Goal: Communication & Community: Participate in discussion

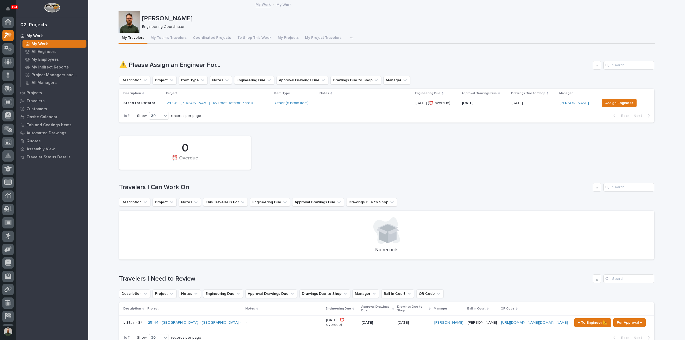
scroll to position [13, 0]
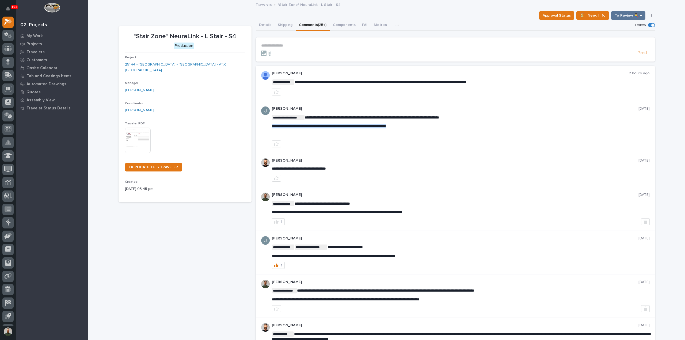
click at [353, 125] on span "**********" at bounding box center [329, 126] width 114 height 4
copy span "**********"
click at [366, 105] on div "**********" at bounding box center [456, 127] width 400 height 52
click at [294, 47] on p "**********" at bounding box center [455, 45] width 389 height 5
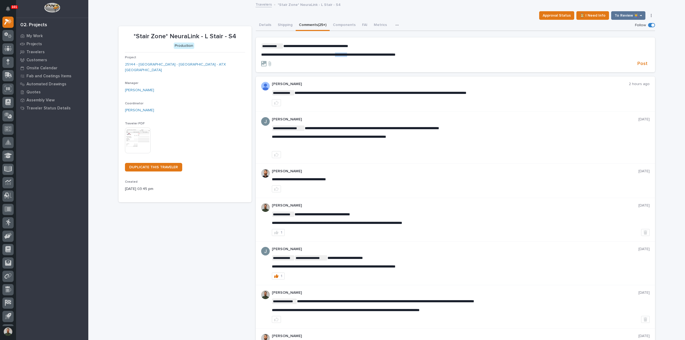
drag, startPoint x: 364, startPoint y: 55, endPoint x: 349, endPoint y: 59, distance: 16.1
click at [349, 59] on form "**********" at bounding box center [455, 55] width 389 height 24
drag, startPoint x: 327, startPoint y: 54, endPoint x: 342, endPoint y: 53, distance: 14.3
click at [328, 54] on span "**********" at bounding box center [322, 55] width 122 height 4
click at [471, 59] on form "**********" at bounding box center [455, 55] width 389 height 24
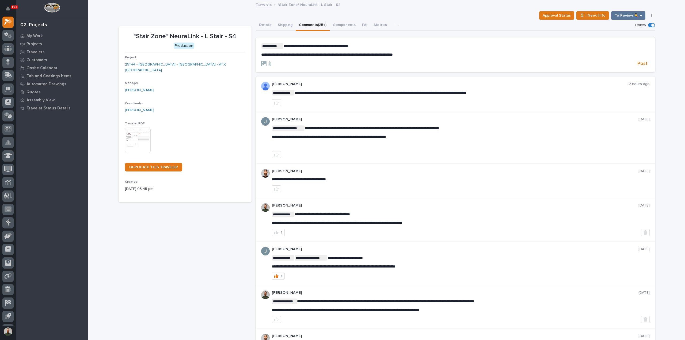
click at [416, 41] on section "**********" at bounding box center [456, 54] width 400 height 35
click at [641, 64] on span "Post" at bounding box center [643, 64] width 10 height 6
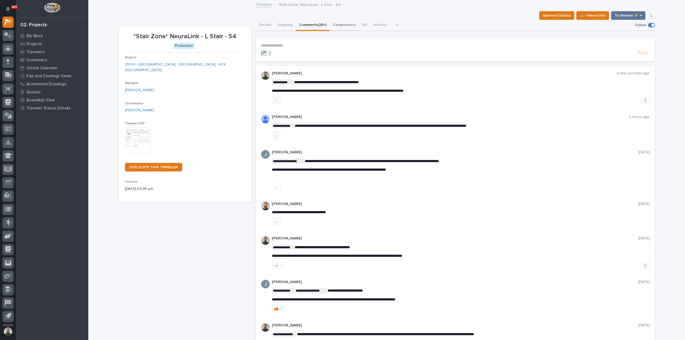
click at [266, 25] on button "Details" at bounding box center [265, 25] width 19 height 11
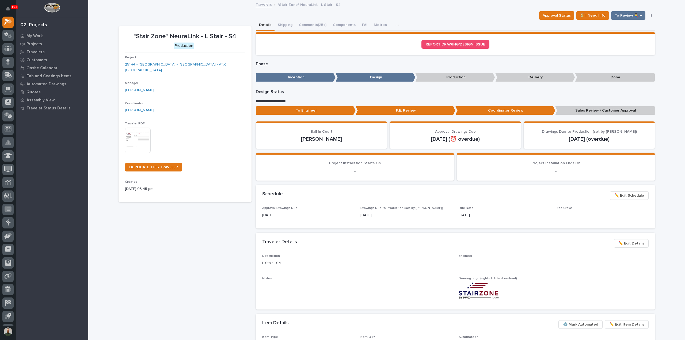
click at [319, 25] on button "Comments (25+)" at bounding box center [313, 25] width 34 height 11
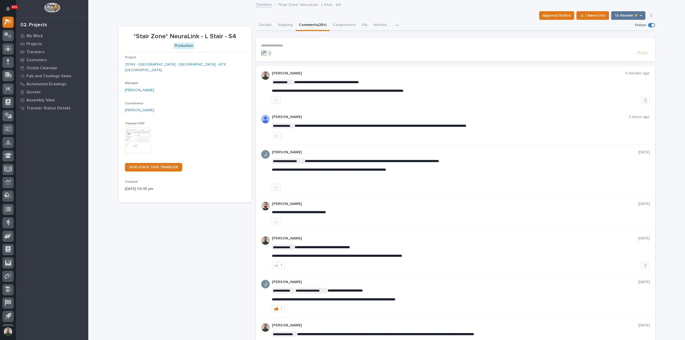
click at [213, 35] on p "*Stair Zone* NeuraLink - L Stair - S4" at bounding box center [185, 37] width 120 height 8
click at [212, 26] on section "*Stair Zone* NeuraLink - L Stair - S4 Production Project 25144 - Stair Zone - N…" at bounding box center [185, 114] width 133 height 176
click at [316, 44] on p "**********" at bounding box center [455, 45] width 389 height 5
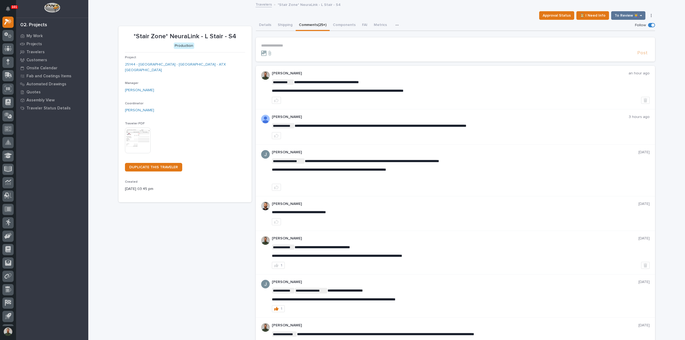
click at [318, 40] on section "**********" at bounding box center [456, 49] width 400 height 24
click at [315, 44] on p "**********" at bounding box center [455, 45] width 389 height 5
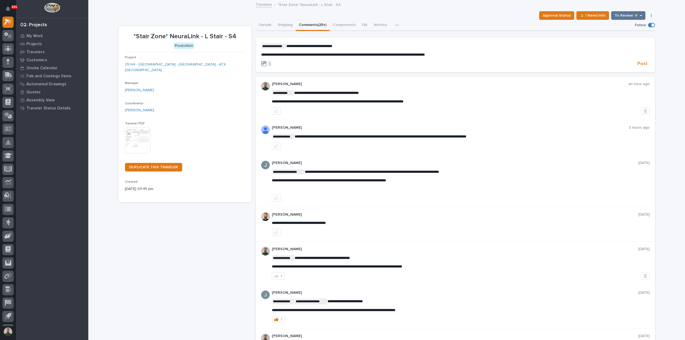
click at [363, 45] on p "**********" at bounding box center [455, 45] width 389 height 5
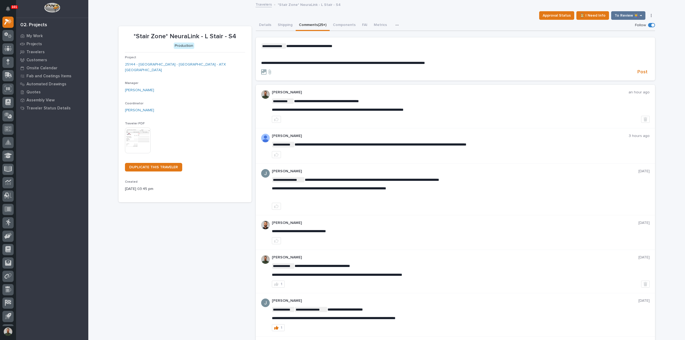
click at [302, 52] on div "**********" at bounding box center [455, 54] width 389 height 22
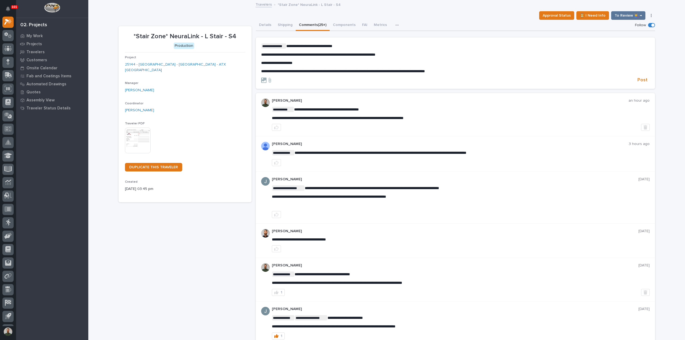
drag, startPoint x: 643, startPoint y: 79, endPoint x: 648, endPoint y: 80, distance: 4.7
click at [643, 79] on span "Post" at bounding box center [643, 80] width 10 height 6
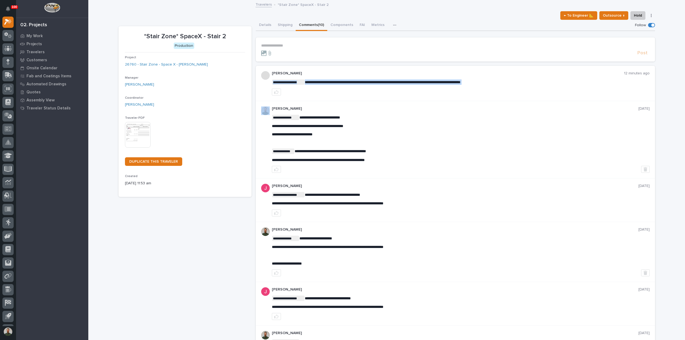
click at [351, 88] on div "**********" at bounding box center [461, 83] width 378 height 24
click at [314, 160] on span "**********" at bounding box center [318, 160] width 93 height 4
copy div "**********"
click at [417, 141] on p "﻿" at bounding box center [461, 143] width 378 height 5
click at [341, 82] on span "**********" at bounding box center [383, 82] width 156 height 4
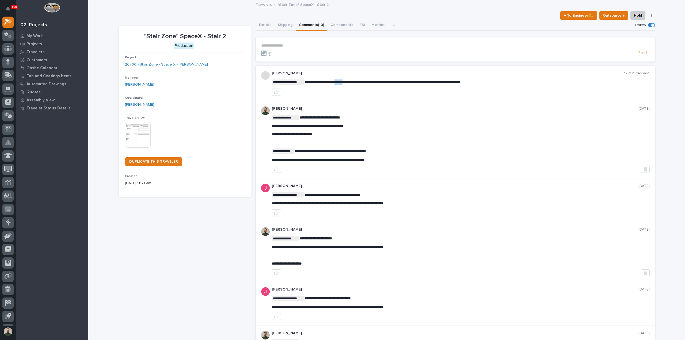
click at [341, 82] on span "**********" at bounding box center [383, 82] width 156 height 4
click at [344, 88] on div "**********" at bounding box center [461, 83] width 378 height 24
click at [292, 45] on p "**********" at bounding box center [455, 45] width 389 height 5
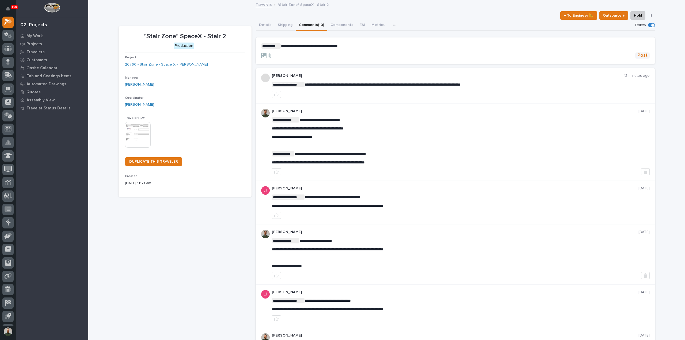
click at [639, 57] on span "Post" at bounding box center [643, 55] width 10 height 6
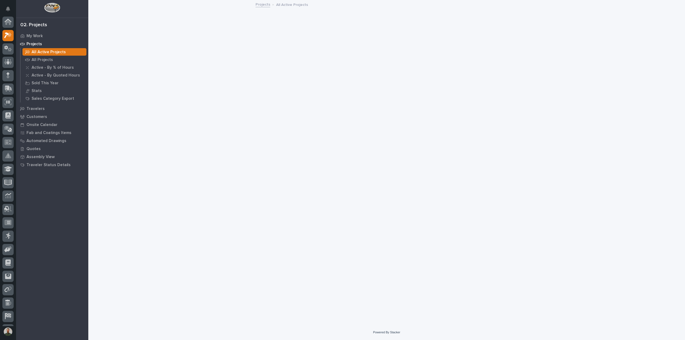
scroll to position [13, 0]
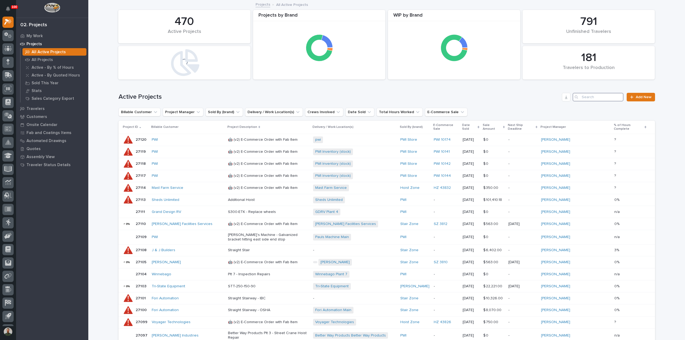
click at [593, 99] on input "Search" at bounding box center [598, 97] width 51 height 9
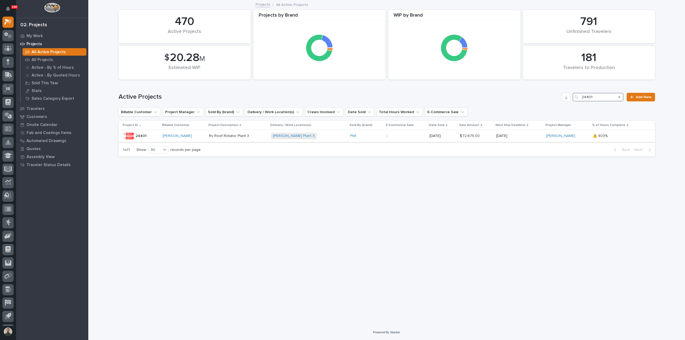
type input "24401"
click at [148, 137] on div "24401 24401" at bounding box center [141, 136] width 36 height 11
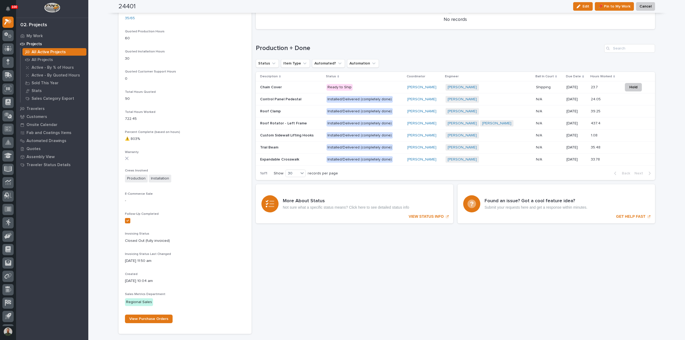
scroll to position [227, 0]
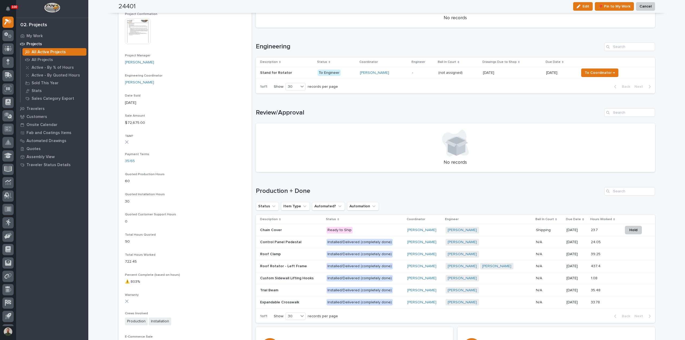
click at [281, 73] on p "Stand for Rotator" at bounding box center [276, 73] width 33 height 6
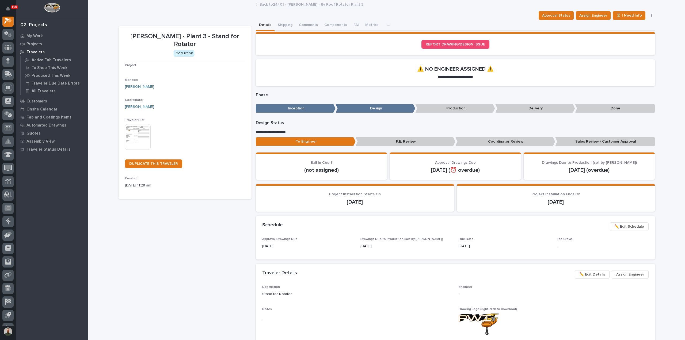
scroll to position [13, 0]
click at [305, 24] on button "Comments" at bounding box center [308, 25] width 25 height 11
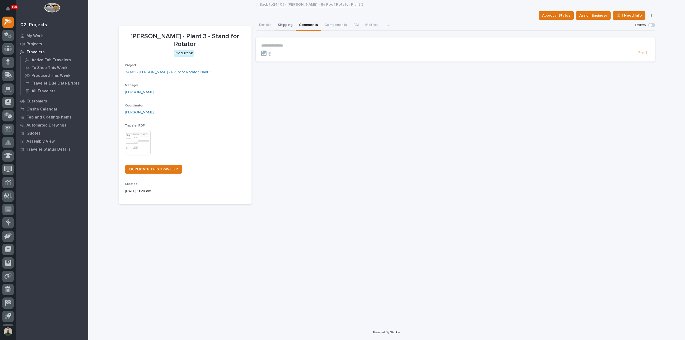
click at [265, 25] on button "Details" at bounding box center [265, 25] width 19 height 11
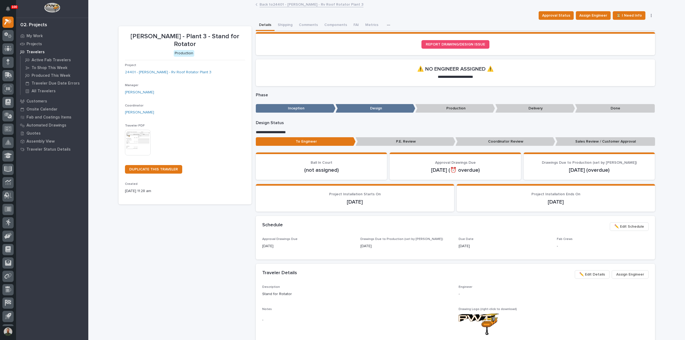
click at [181, 35] on p "Brinkley - Plant 3 - Stand for Rotator" at bounding box center [185, 41] width 120 height 16
click at [190, 28] on section "Brinkley - Plant 3 - Stand for Rotator Production Project 24401 - Brinkley RV -…" at bounding box center [185, 115] width 133 height 179
click at [166, 70] on link "24401 - Brinkley RV - Rv Roof Rotator Plant 3" at bounding box center [168, 73] width 86 height 6
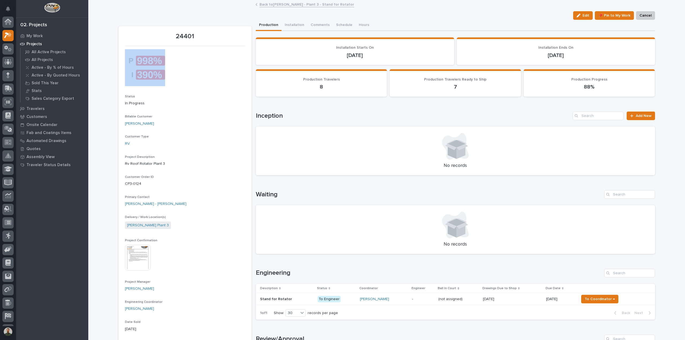
scroll to position [13, 0]
click at [190, 59] on div at bounding box center [185, 67] width 120 height 37
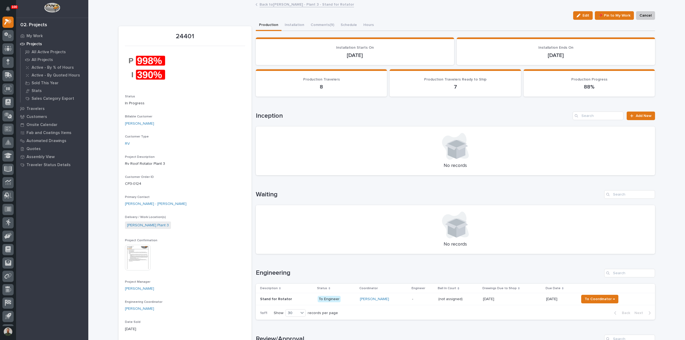
click at [187, 36] on p "24401" at bounding box center [185, 37] width 120 height 8
click at [197, 37] on p "24401" at bounding box center [185, 37] width 120 height 8
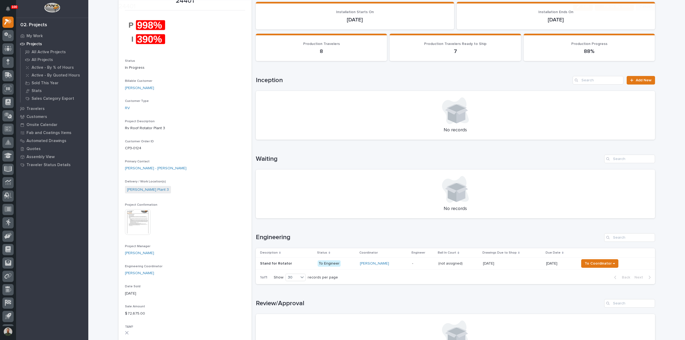
click at [200, 49] on div at bounding box center [185, 32] width 120 height 37
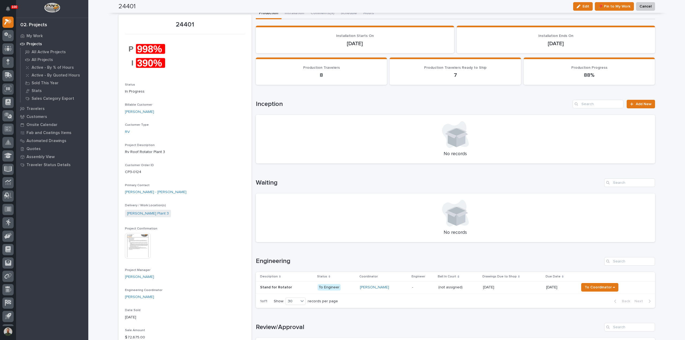
scroll to position [0, 0]
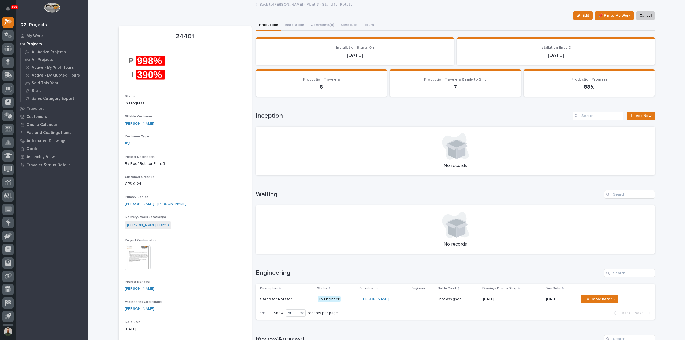
click at [192, 39] on p "24401" at bounding box center [185, 37] width 120 height 8
drag, startPoint x: 192, startPoint y: 39, endPoint x: 200, endPoint y: 37, distance: 8.1
click at [192, 39] on p "24401" at bounding box center [185, 37] width 120 height 8
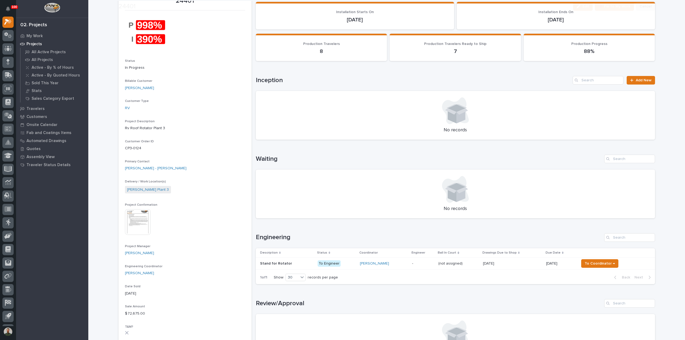
click at [204, 57] on div "Status In Progress Billable Customer Brinkley RV Customer Type RV Project Descr…" at bounding box center [185, 338] width 120 height 648
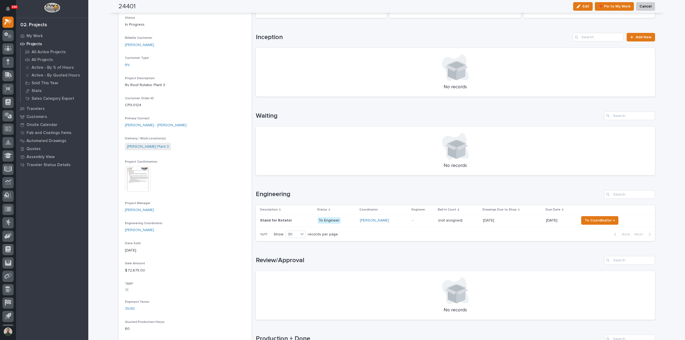
scroll to position [71, 0]
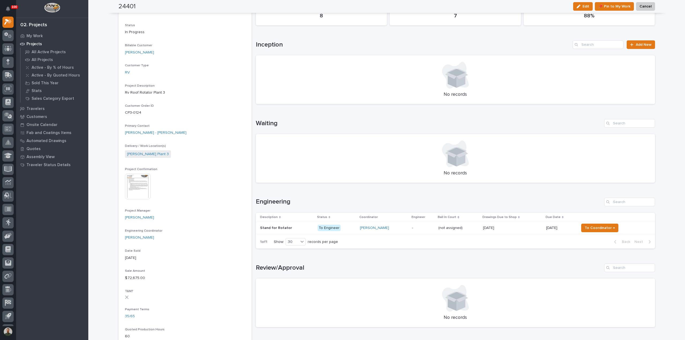
click at [279, 201] on h1 "Engineering" at bounding box center [429, 202] width 346 height 8
drag, startPoint x: 279, startPoint y: 201, endPoint x: 286, endPoint y: 198, distance: 7.2
click at [280, 201] on h1 "Engineering" at bounding box center [429, 202] width 346 height 8
click at [288, 197] on div "Loading... Saving… Engineering Description Status Coordinator Engineer Ball In …" at bounding box center [456, 220] width 400 height 66
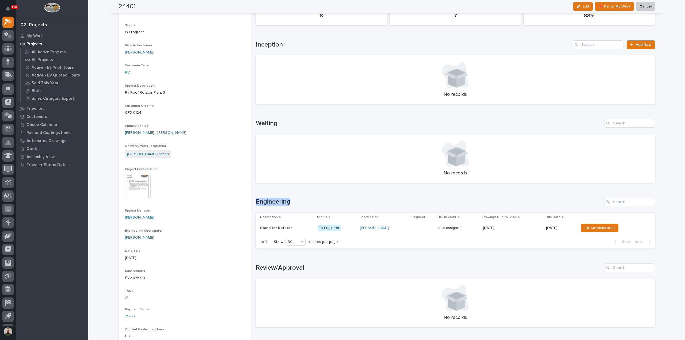
click at [290, 199] on h1 "Engineering" at bounding box center [429, 202] width 346 height 8
click at [282, 201] on h1 "Engineering" at bounding box center [429, 202] width 346 height 8
click at [285, 193] on div "Loading... Saving… Engineering Description Status Coordinator Engineer Ball In …" at bounding box center [456, 220] width 400 height 66
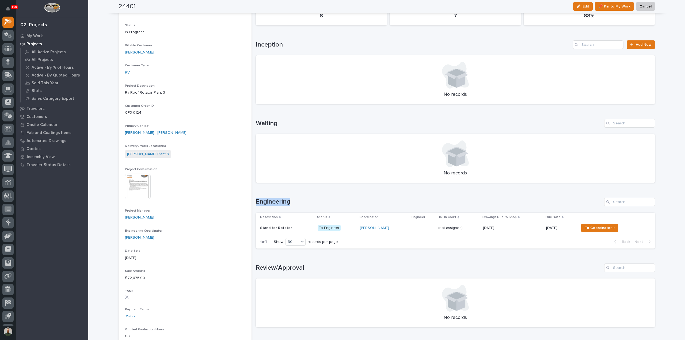
click at [290, 194] on div "Loading... Saving… Engineering Description Status Coordinator Engineer Ball In …" at bounding box center [456, 220] width 400 height 66
click at [300, 208] on div "Engineering Description Status Coordinator Engineer Ball In Court Drawings Due …" at bounding box center [456, 223] width 400 height 51
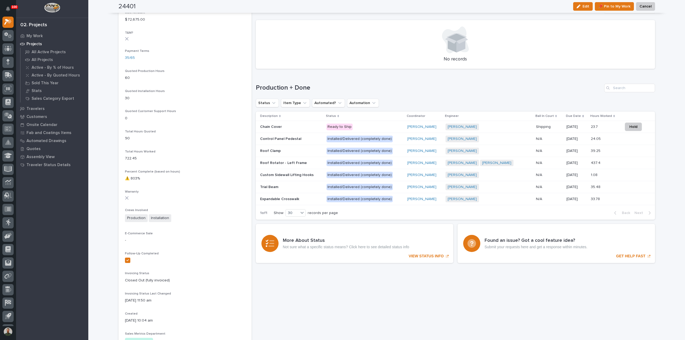
scroll to position [321, 0]
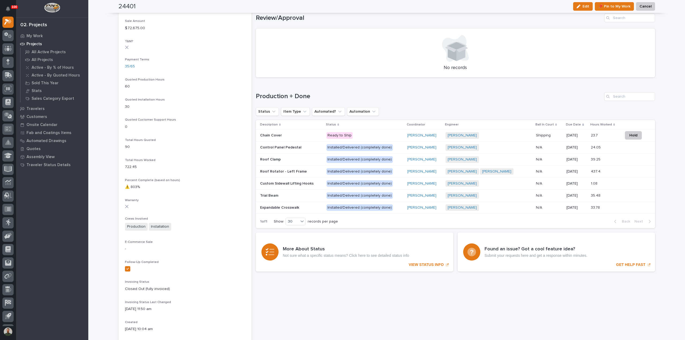
click at [295, 97] on h1 "Production + Done" at bounding box center [429, 97] width 346 height 8
click at [305, 89] on div "Loading... Saving… Production + Done Status Item Type Automated? Automation Des…" at bounding box center [456, 157] width 400 height 151
drag, startPoint x: 312, startPoint y: 98, endPoint x: 317, endPoint y: 93, distance: 6.3
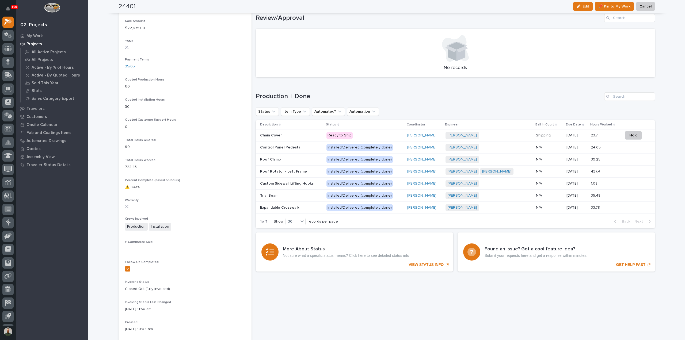
click at [317, 93] on h1 "Production + Done" at bounding box center [429, 97] width 346 height 8
click at [300, 98] on h1 "Production + Done" at bounding box center [429, 97] width 346 height 8
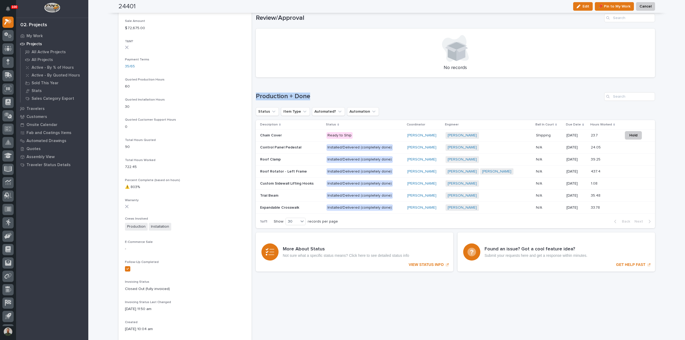
drag, startPoint x: 303, startPoint y: 92, endPoint x: 304, endPoint y: 96, distance: 4.2
click at [303, 92] on div "Production + Done" at bounding box center [456, 96] width 400 height 9
click at [305, 98] on h1 "Production + Done" at bounding box center [429, 97] width 346 height 8
click at [308, 95] on h1 "Production + Done" at bounding box center [429, 97] width 346 height 8
click at [303, 96] on h1 "Production + Done" at bounding box center [429, 97] width 346 height 8
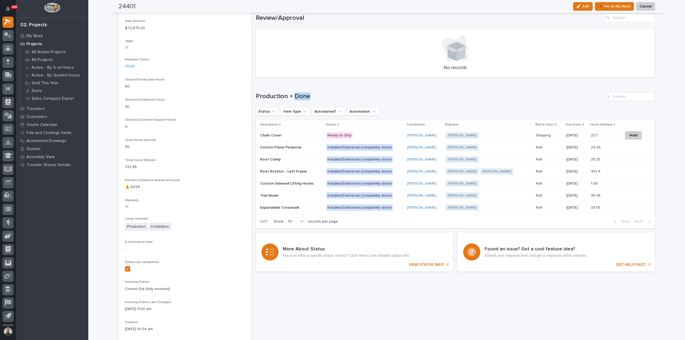
click at [303, 96] on h1 "Production + Done" at bounding box center [429, 97] width 346 height 8
click at [307, 92] on div "Production + Done" at bounding box center [456, 96] width 400 height 9
drag, startPoint x: 308, startPoint y: 97, endPoint x: 255, endPoint y: 100, distance: 53.1
click at [256, 100] on h1 "Production + Done" at bounding box center [429, 97] width 346 height 8
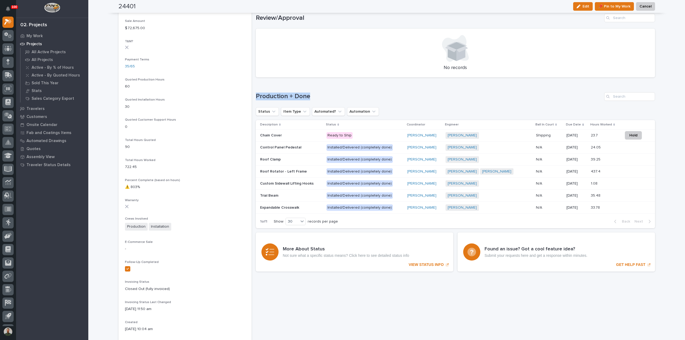
click at [256, 100] on h1 "Production + Done" at bounding box center [429, 97] width 346 height 8
click at [303, 97] on h1 "Production + Done" at bounding box center [429, 97] width 346 height 8
click at [310, 93] on h1 "Production + Done" at bounding box center [429, 97] width 346 height 8
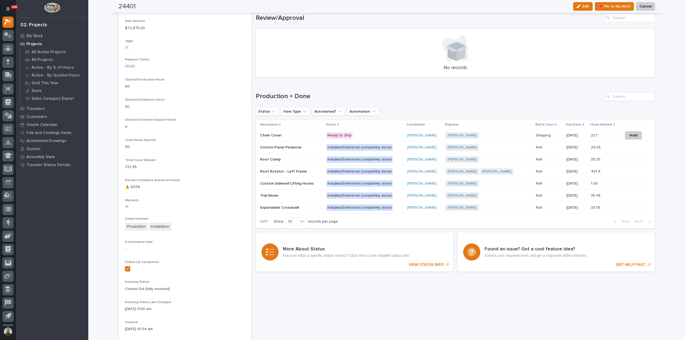
click at [308, 96] on h1 "Production + Done" at bounding box center [429, 97] width 346 height 8
click at [304, 97] on h1 "Production + Done" at bounding box center [429, 97] width 346 height 8
click at [333, 92] on div "Production + Done" at bounding box center [456, 96] width 400 height 9
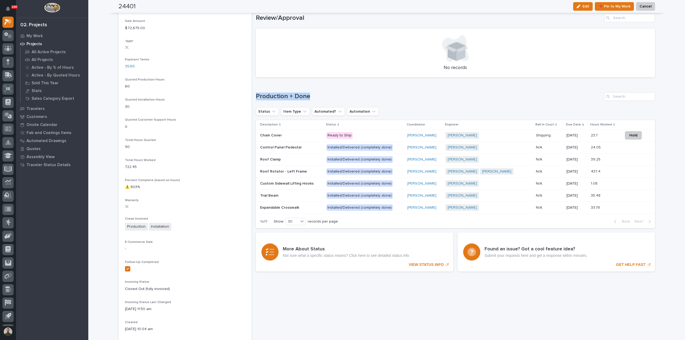
click at [298, 91] on div "Loading... Saving… Production + Done Status Item Type Automated? Automation Des…" at bounding box center [456, 157] width 400 height 151
click at [287, 85] on div "Loading... Saving… Production + Done Status Item Type Automated? Automation Des…" at bounding box center [456, 157] width 400 height 151
click at [266, 85] on div "Loading... Saving… Production + Done Status Item Type Automated? Automation Des…" at bounding box center [456, 157] width 400 height 151
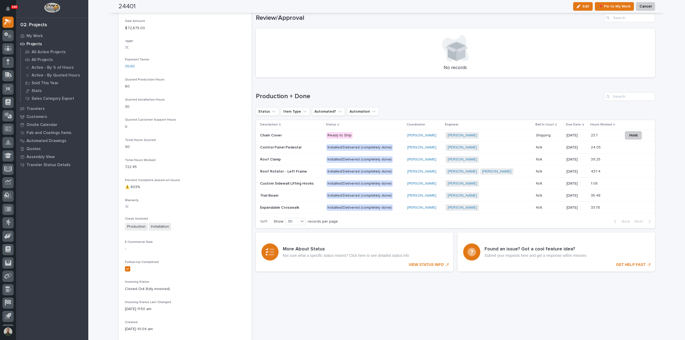
click at [295, 88] on div "Loading... Saving… Production + Done Status Item Type Automated? Automation Des…" at bounding box center [456, 157] width 400 height 151
click at [295, 90] on div "Loading... Saving… Production + Done Status Item Type Automated? Automation Des…" at bounding box center [456, 157] width 400 height 151
click at [297, 93] on h1 "Production + Done" at bounding box center [429, 97] width 346 height 8
click at [297, 89] on div "Loading... Saving… Production + Done Status Item Type Automated? Automation Des…" at bounding box center [456, 157] width 400 height 151
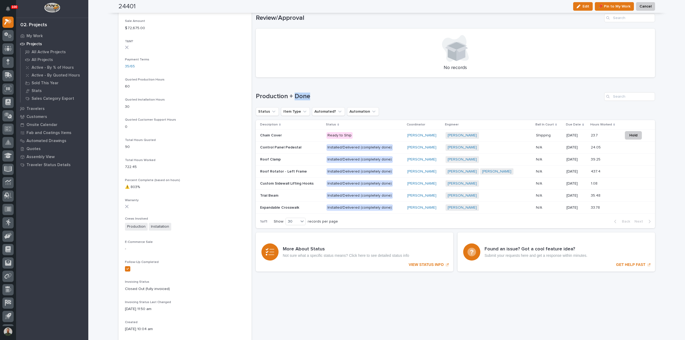
drag, startPoint x: 297, startPoint y: 89, endPoint x: 298, endPoint y: 96, distance: 6.4
click at [297, 91] on div "Loading... Saving… Production + Done Status Item Type Automated? Automation Des…" at bounding box center [456, 157] width 400 height 151
click at [298, 96] on h1 "Production + Done" at bounding box center [429, 97] width 346 height 8
click at [298, 94] on h1 "Production + Done" at bounding box center [429, 97] width 346 height 8
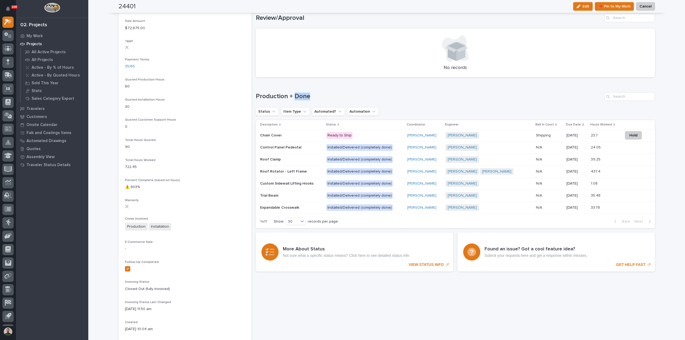
click at [298, 94] on h1 "Production + Done" at bounding box center [429, 97] width 346 height 8
click at [298, 91] on div "Loading... Saving… Production + Done Status Item Type Automated? Automation Des…" at bounding box center [456, 157] width 400 height 151
click at [298, 90] on div "Loading... Saving… Production + Done Status Item Type Automated? Automation Des…" at bounding box center [456, 157] width 400 height 151
click at [298, 87] on div "Loading... Saving… Production + Done Status Item Type Automated? Automation Des…" at bounding box center [456, 157] width 400 height 151
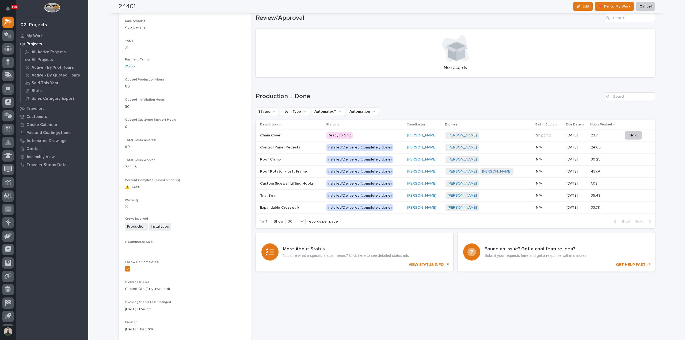
click at [300, 93] on h1 "Production + Done" at bounding box center [429, 97] width 346 height 8
click at [304, 95] on h1 "Production + Done" at bounding box center [429, 97] width 346 height 8
click at [306, 91] on div "Loading... Saving… Production + Done Status Item Type Automated? Automation Des…" at bounding box center [456, 157] width 400 height 151
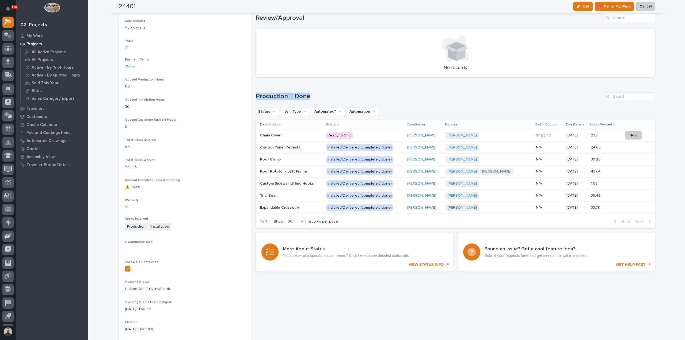
drag, startPoint x: 308, startPoint y: 96, endPoint x: 255, endPoint y: 95, distance: 52.2
click at [256, 95] on h1 "Production + Done" at bounding box center [429, 97] width 346 height 8
click at [259, 91] on div "Loading... Saving… Production + Done Status Item Type Automated? Automation Des…" at bounding box center [456, 157] width 400 height 151
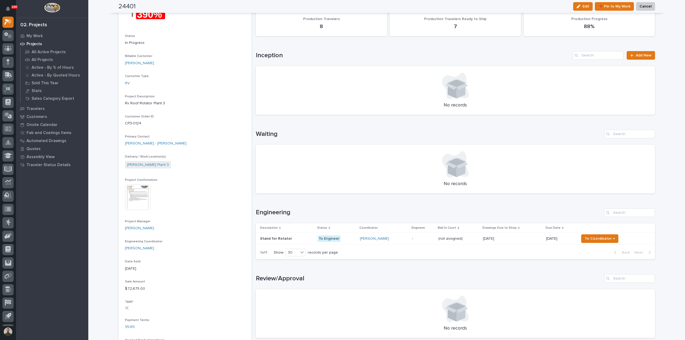
scroll to position [0, 0]
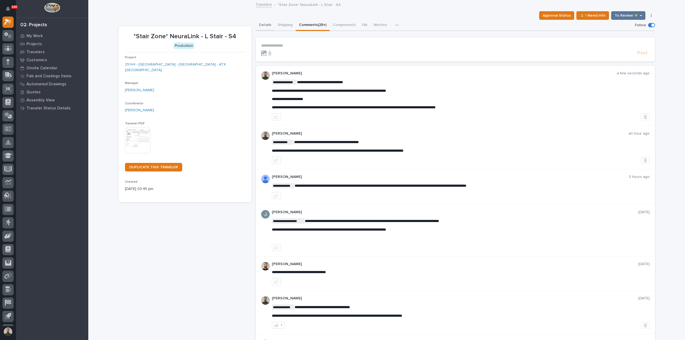
click at [264, 27] on button "Details" at bounding box center [265, 25] width 19 height 11
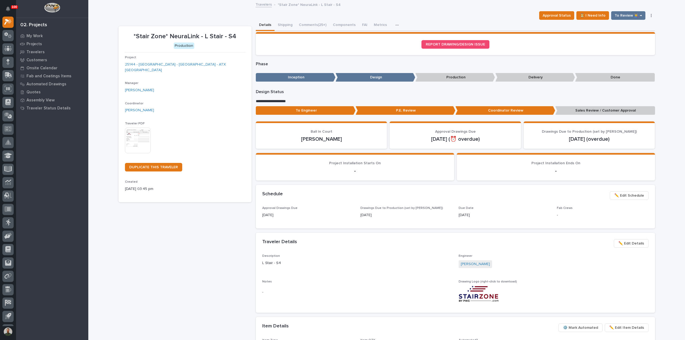
click at [334, 113] on p "To Engineer" at bounding box center [306, 110] width 100 height 9
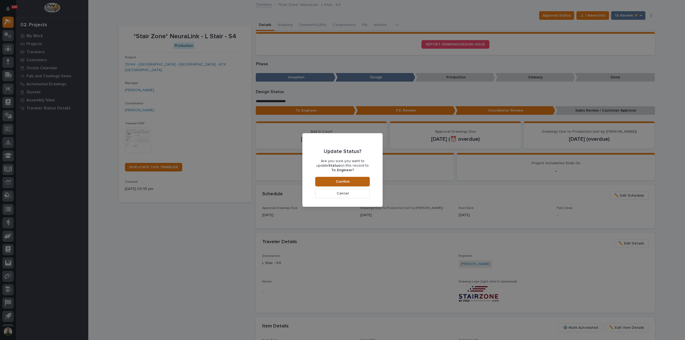
click at [343, 186] on button "Confirm" at bounding box center [342, 182] width 55 height 10
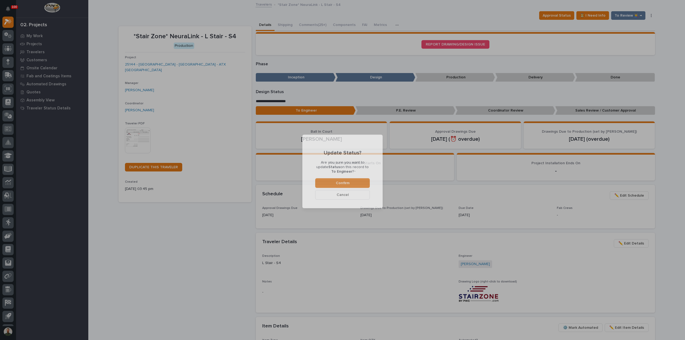
scroll to position [32, 0]
